Goal: Navigation & Orientation: Understand site structure

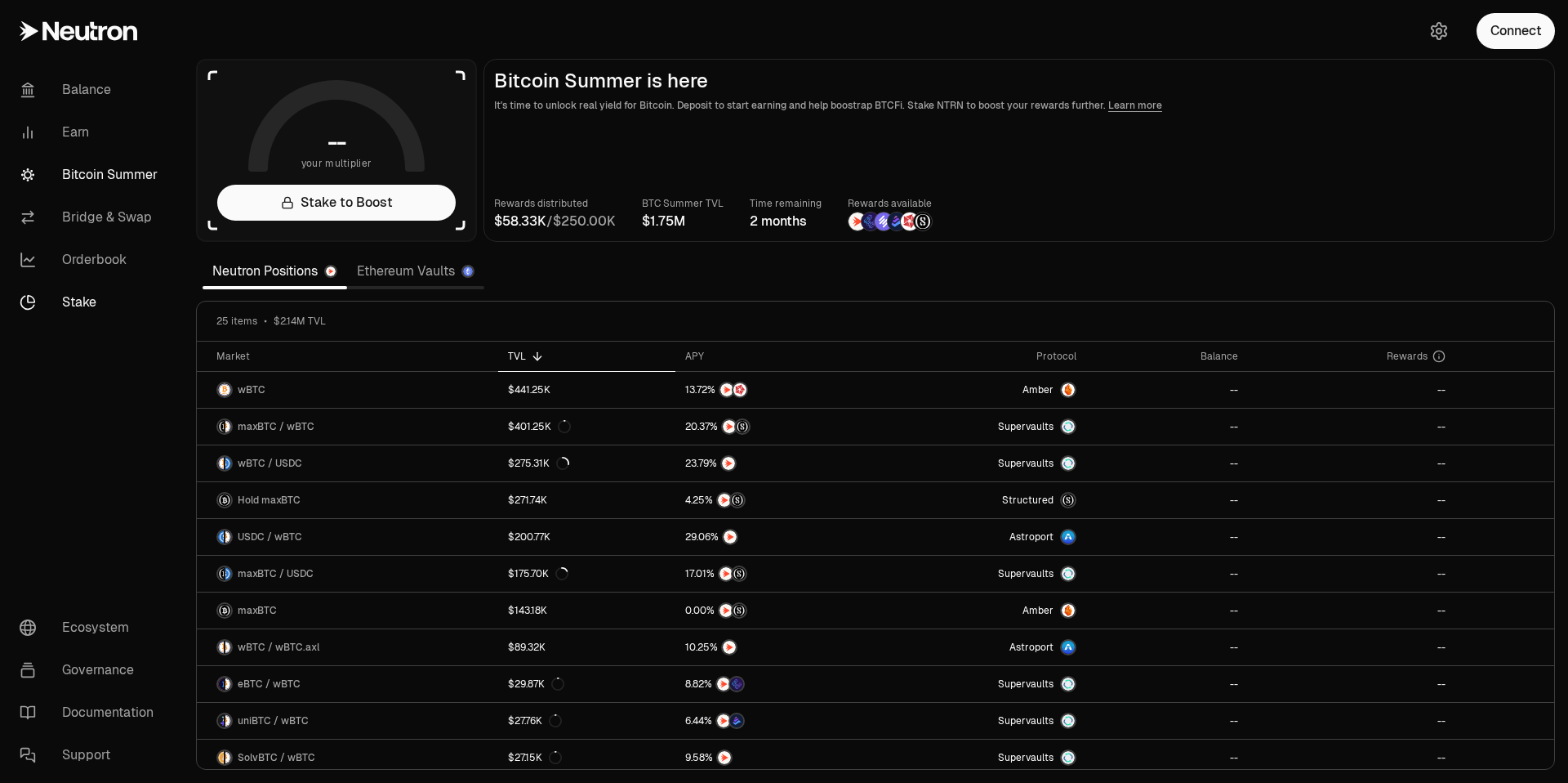
click at [79, 312] on link "Stake" at bounding box center [92, 303] width 170 height 43
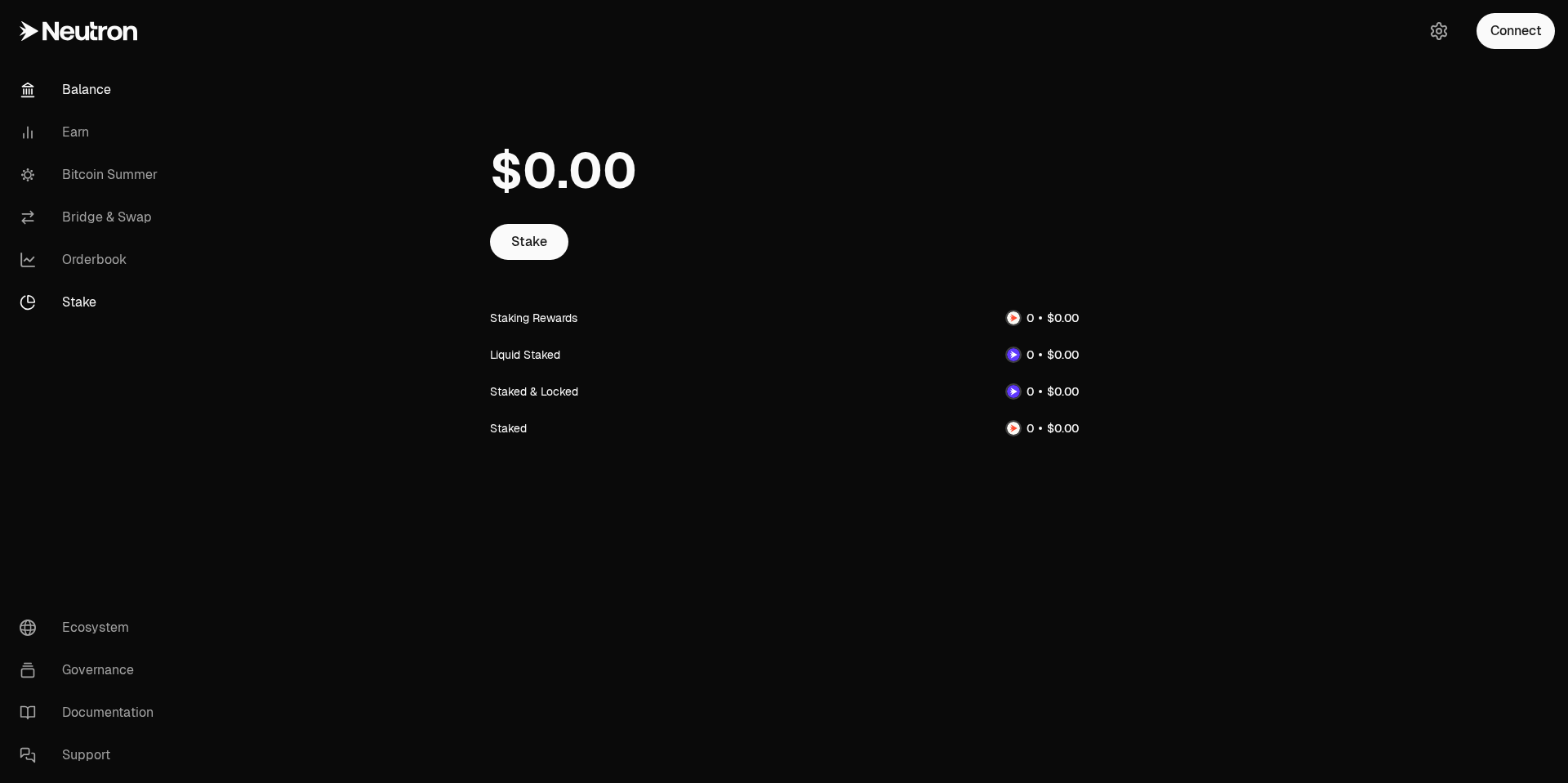
click at [93, 93] on link "Balance" at bounding box center [92, 90] width 170 height 43
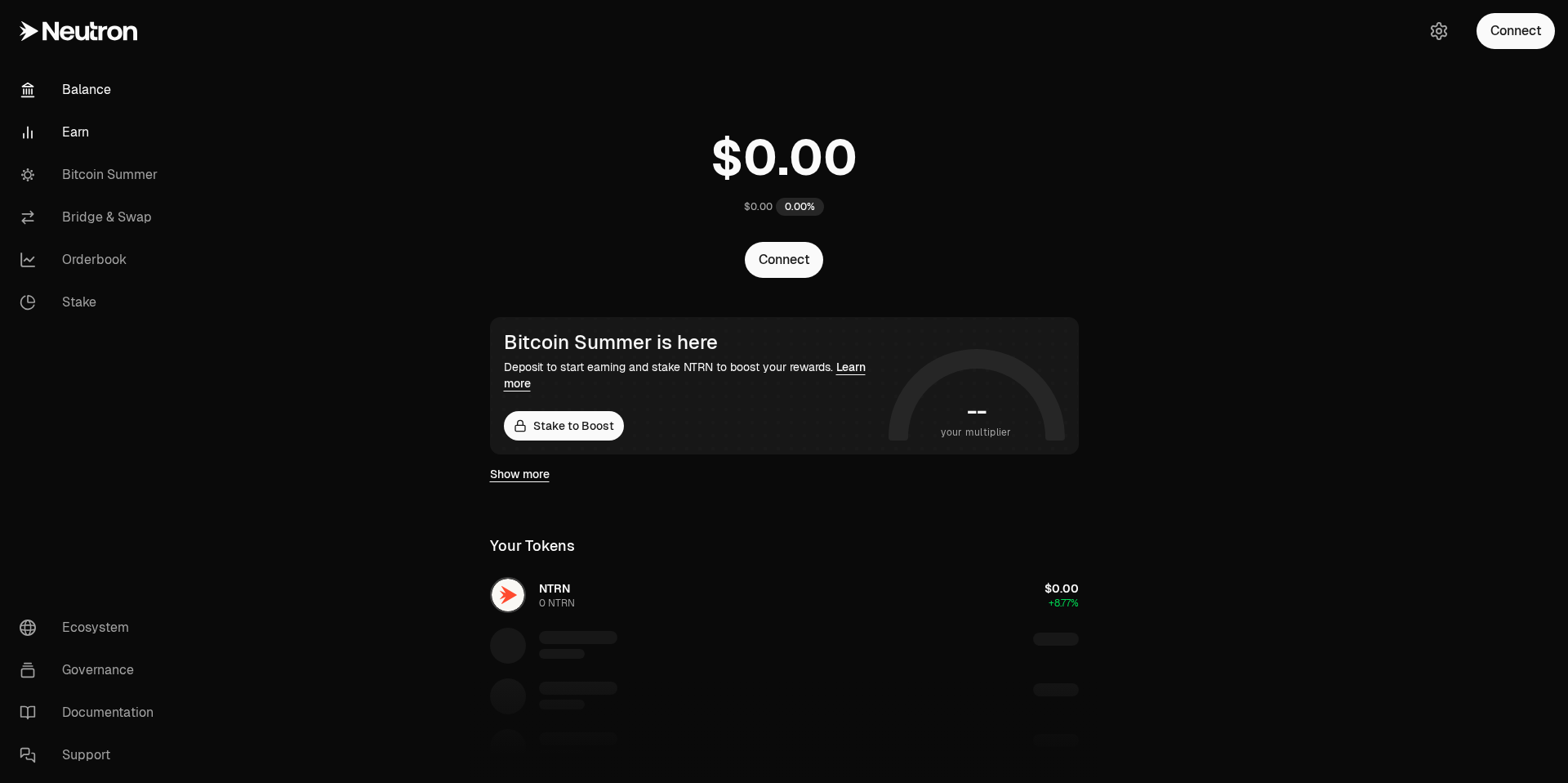
click at [116, 136] on link "Earn" at bounding box center [92, 132] width 170 height 43
